Goal: Task Accomplishment & Management: Manage account settings

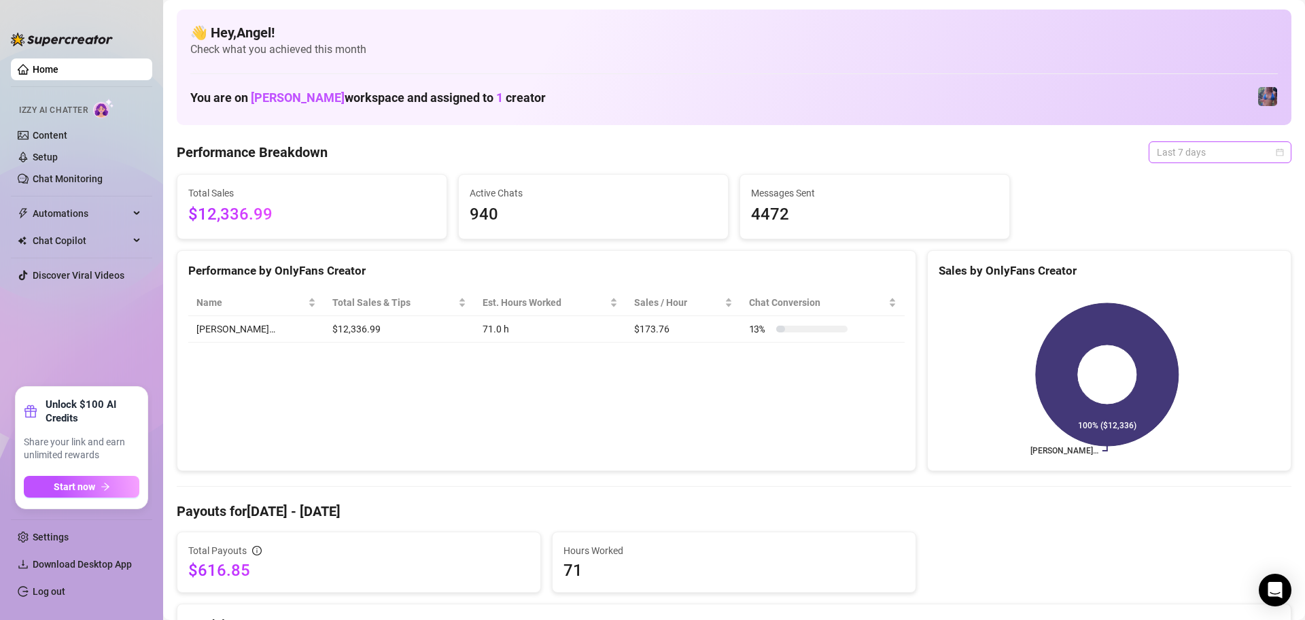
click at [1157, 155] on span "Last 7 days" at bounding box center [1220, 152] width 126 height 20
click at [1190, 227] on div "Last 30 days" at bounding box center [1206, 222] width 121 height 15
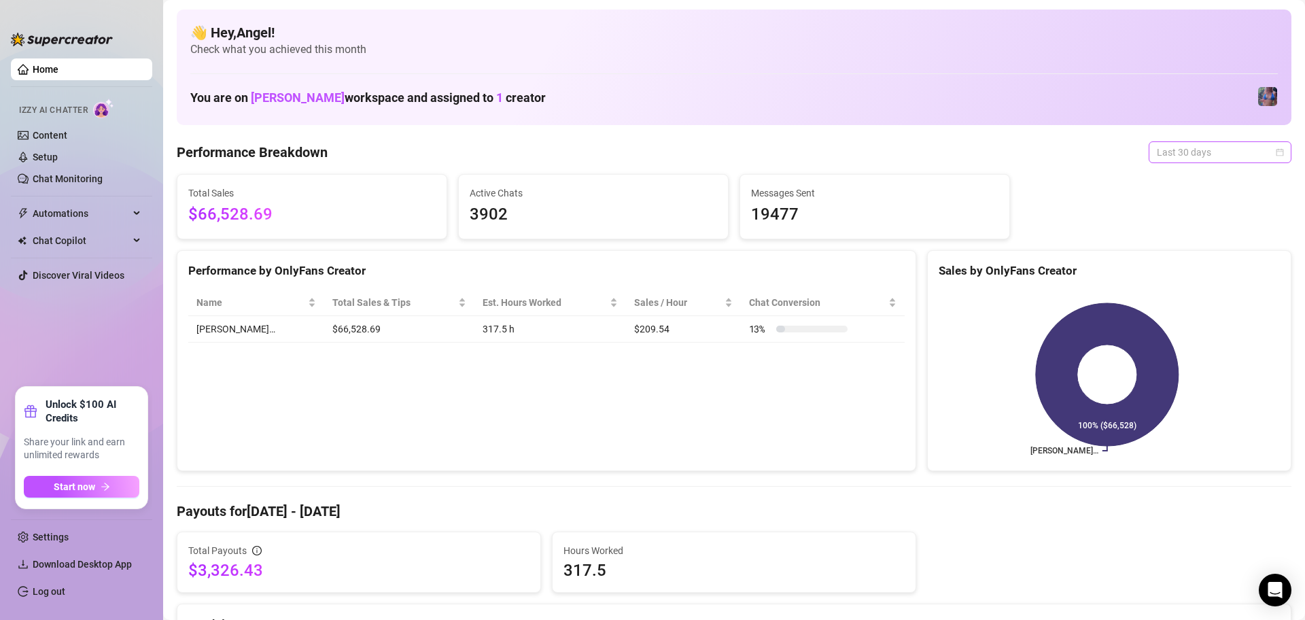
click at [1200, 148] on span "Last 30 days" at bounding box center [1220, 152] width 126 height 20
click at [1201, 171] on div "Last 24 hours" at bounding box center [1206, 180] width 137 height 22
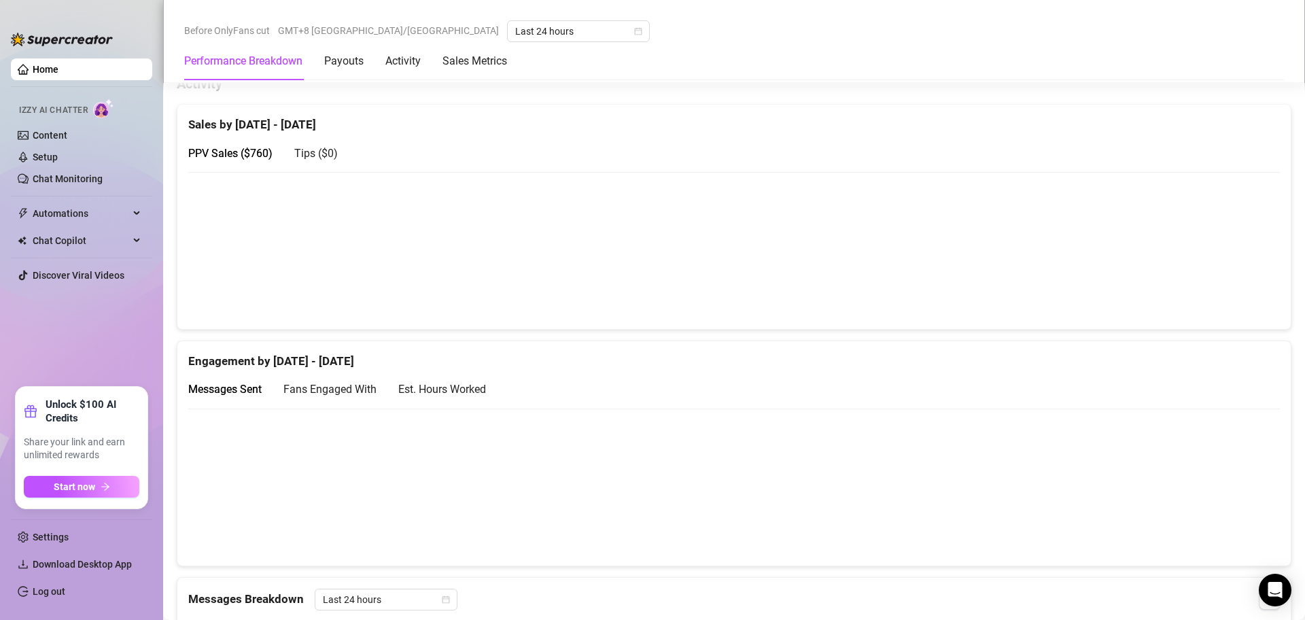
scroll to position [643, 0]
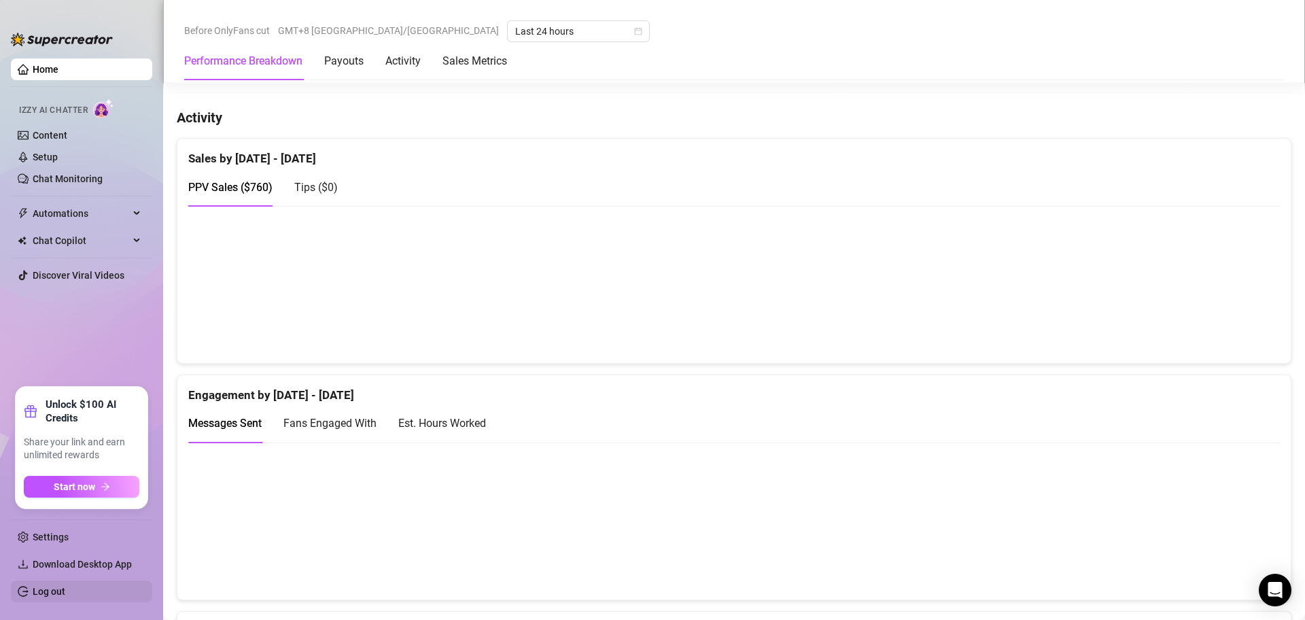
click at [65, 588] on link "Log out" at bounding box center [49, 591] width 33 height 11
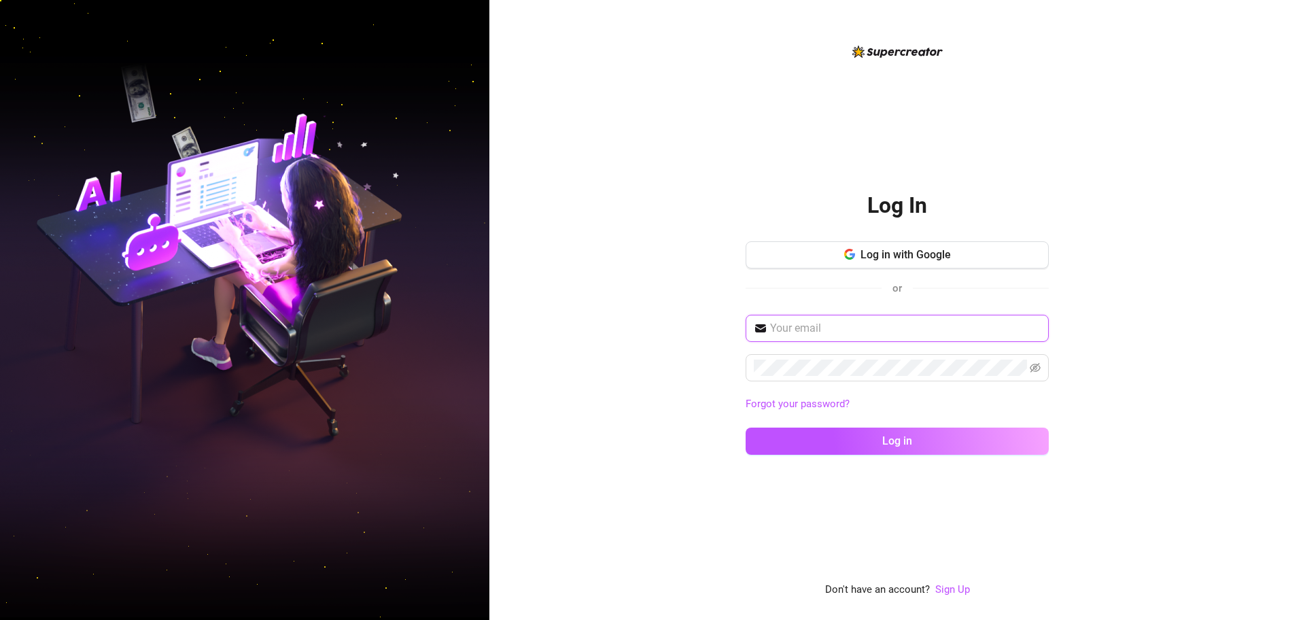
click at [962, 322] on input "text" at bounding box center [905, 328] width 270 height 16
type input "[EMAIL_ADDRESS][DOMAIN_NAME]"
click at [745, 427] on button "Log in" at bounding box center [896, 440] width 303 height 27
